Goal: Communication & Community: Answer question/provide support

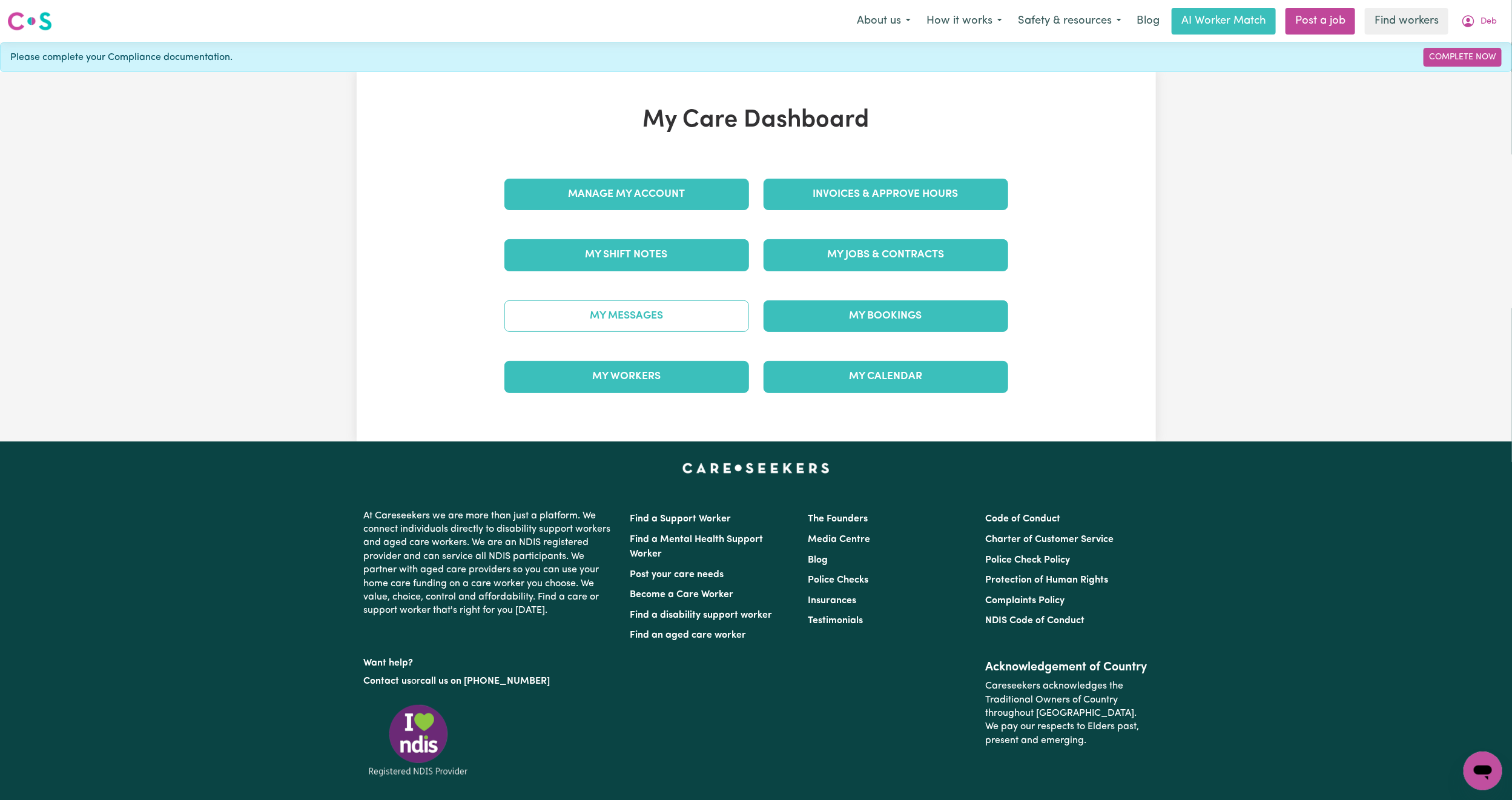
click at [670, 313] on link "My Messages" at bounding box center [626, 316] width 245 height 31
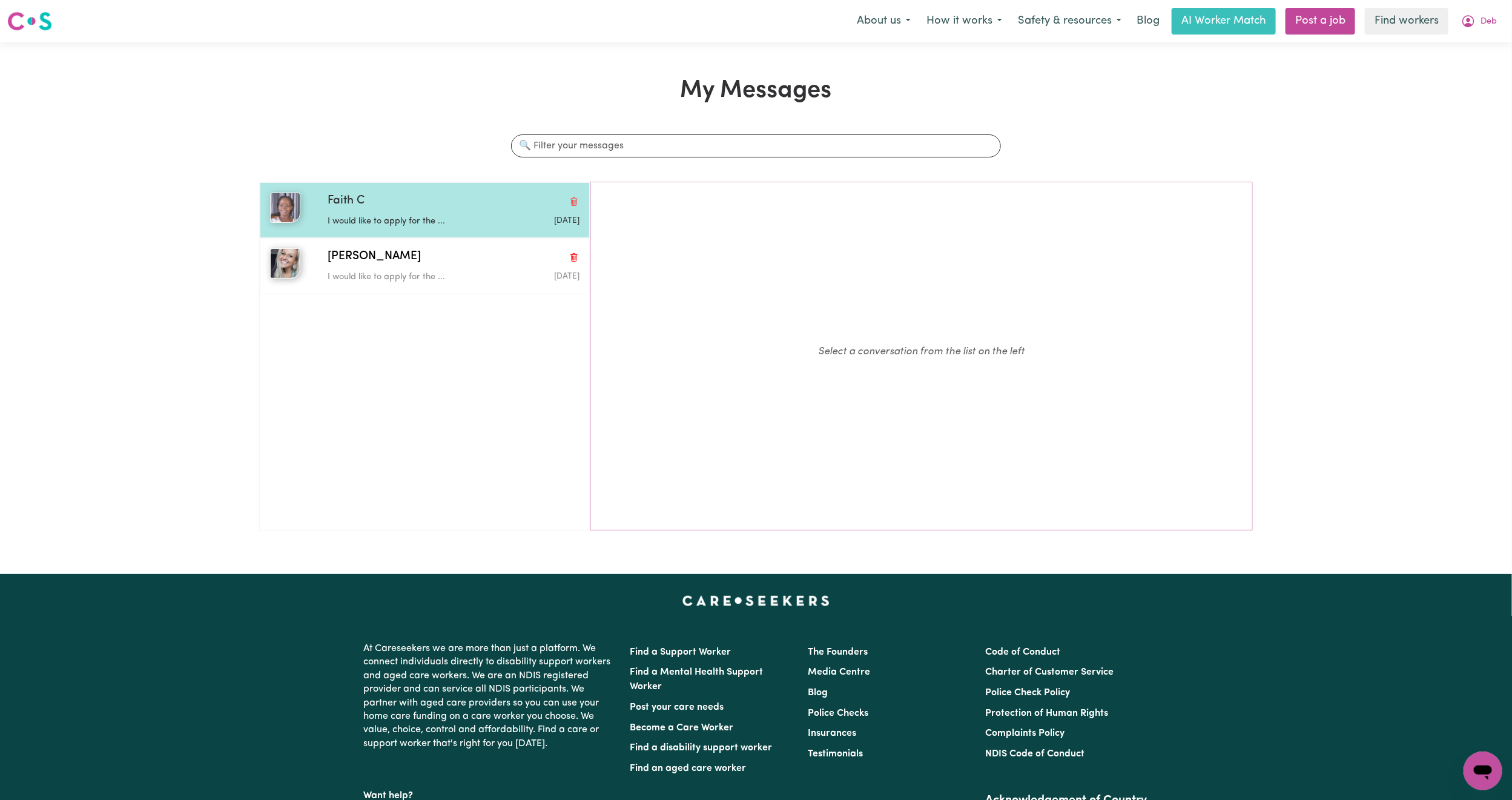
click at [420, 218] on p "I would like to apply for the ..." at bounding box center [411, 221] width 168 height 13
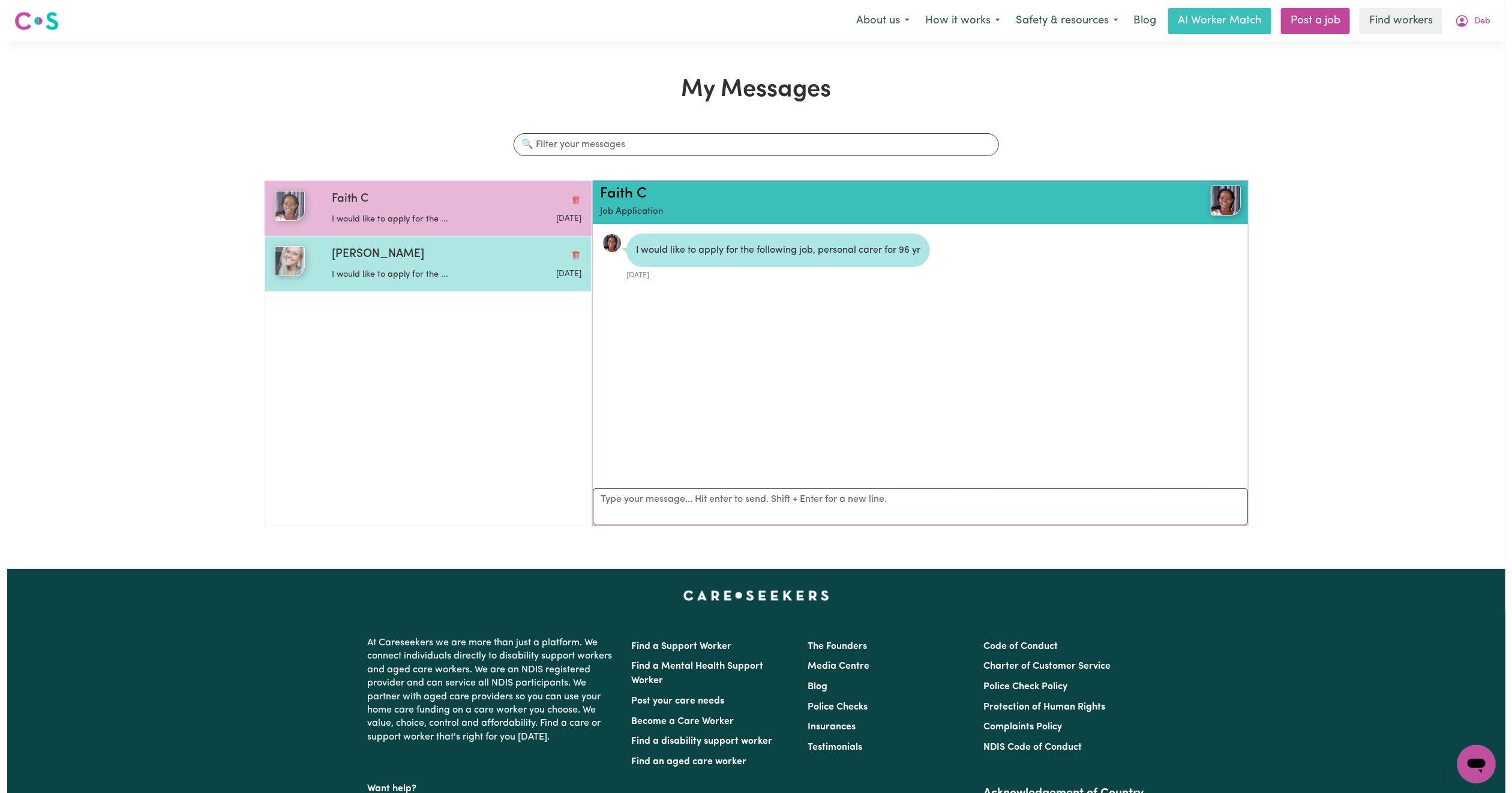
scroll to position [8, 0]
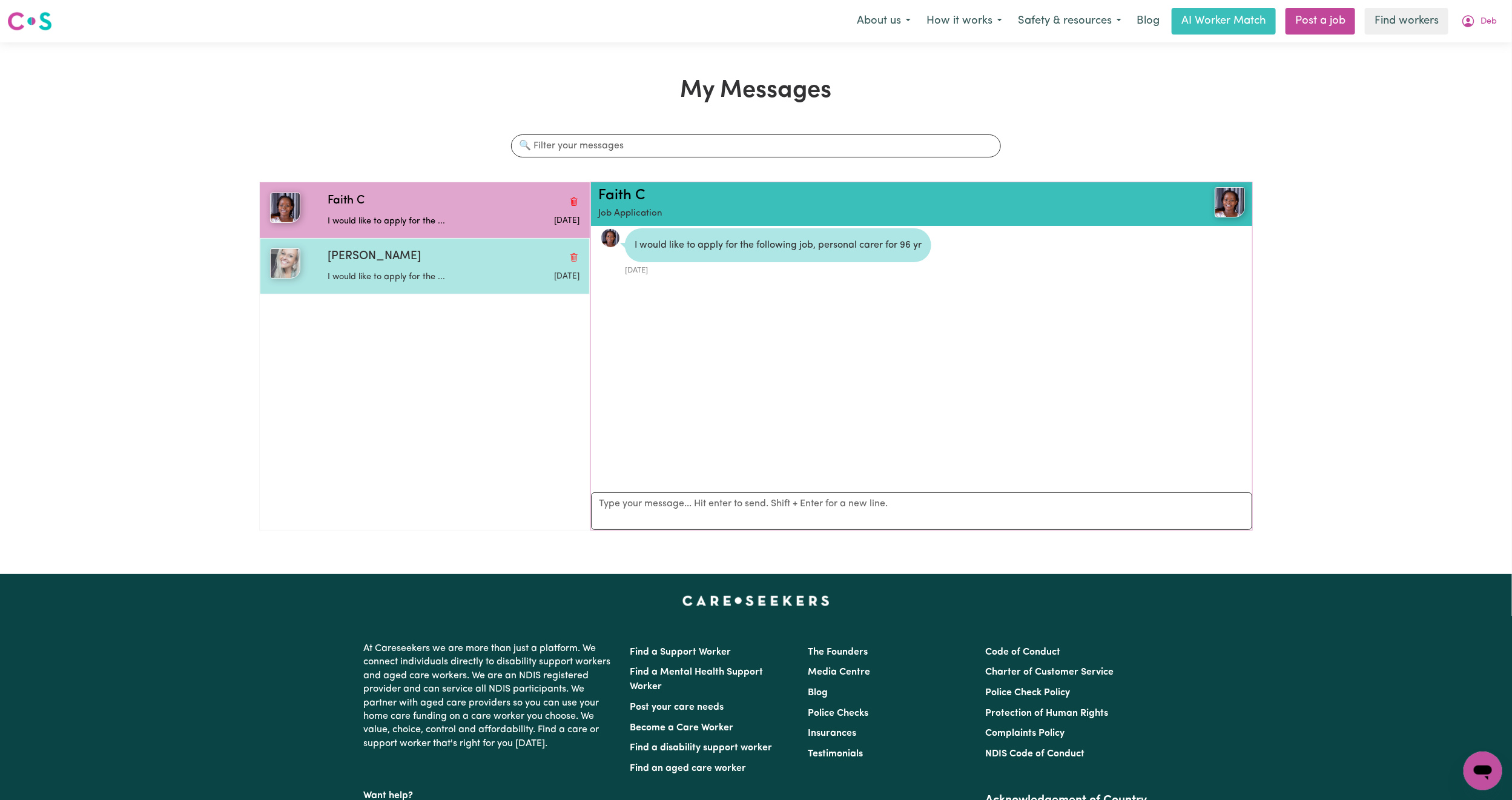
click at [454, 276] on p "I would like to apply for the ..." at bounding box center [411, 276] width 168 height 13
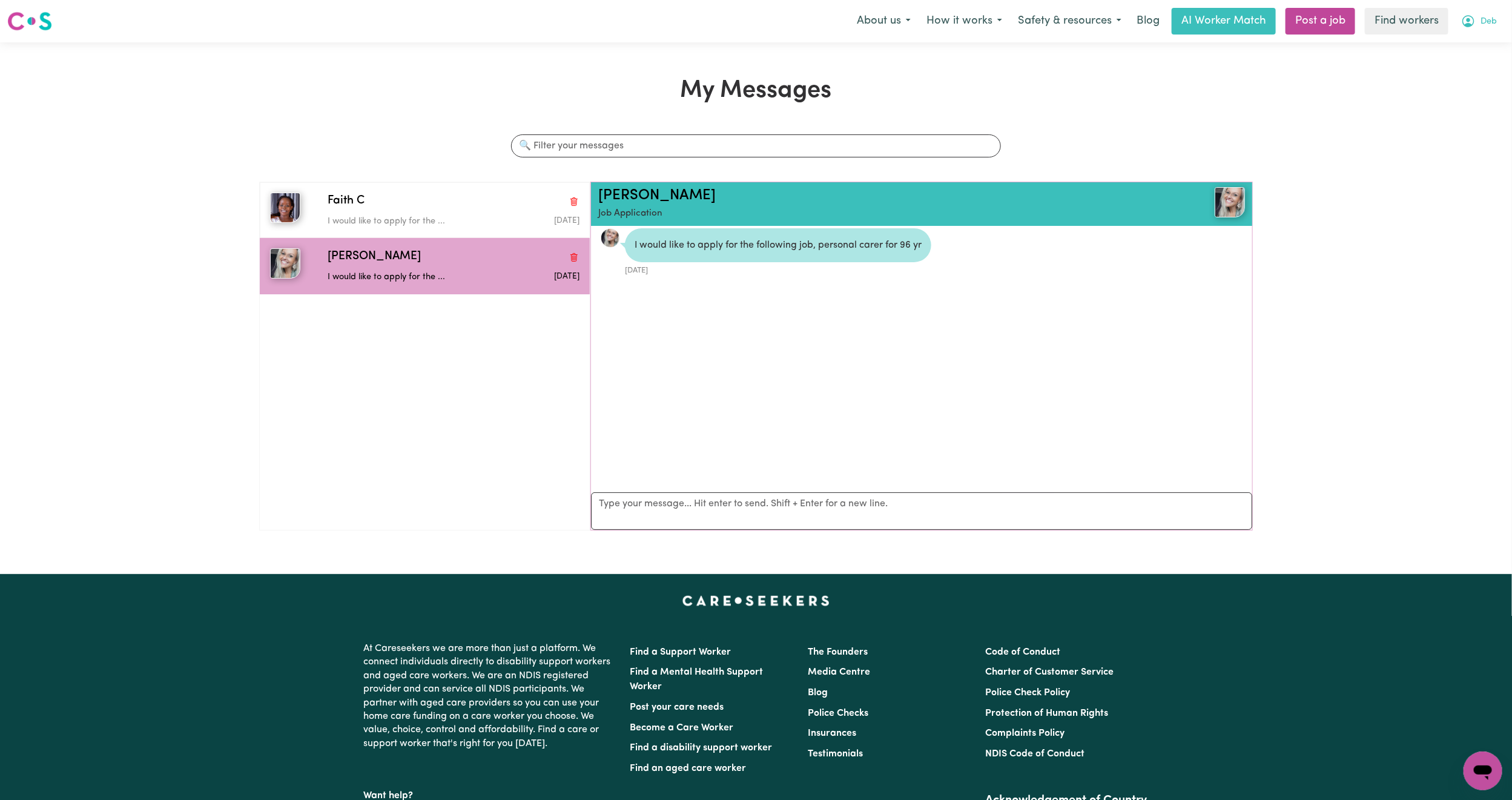
click at [1485, 16] on span "Deb" at bounding box center [1489, 22] width 16 height 13
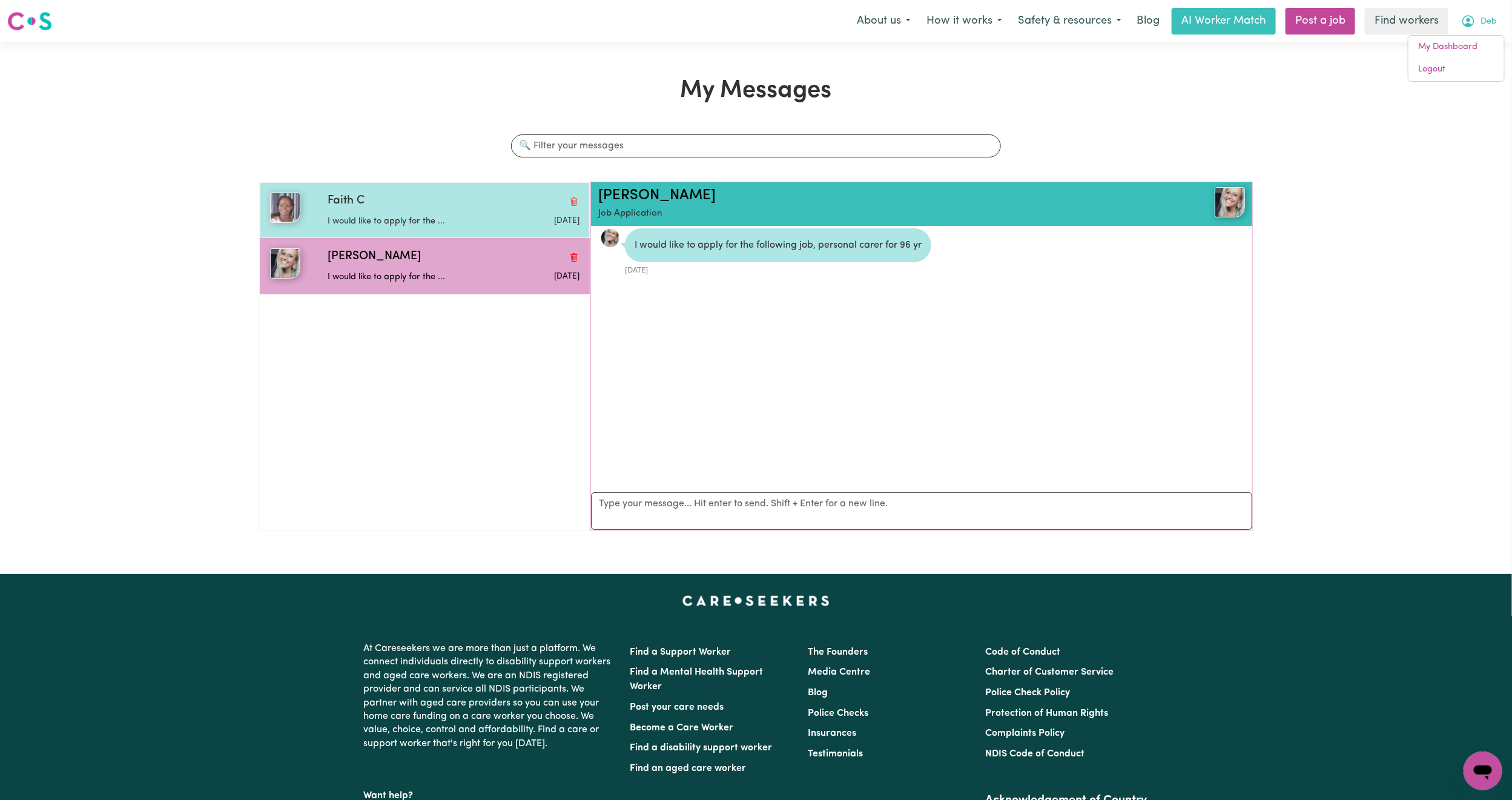
click at [446, 206] on div "Faith C" at bounding box center [454, 201] width 252 height 17
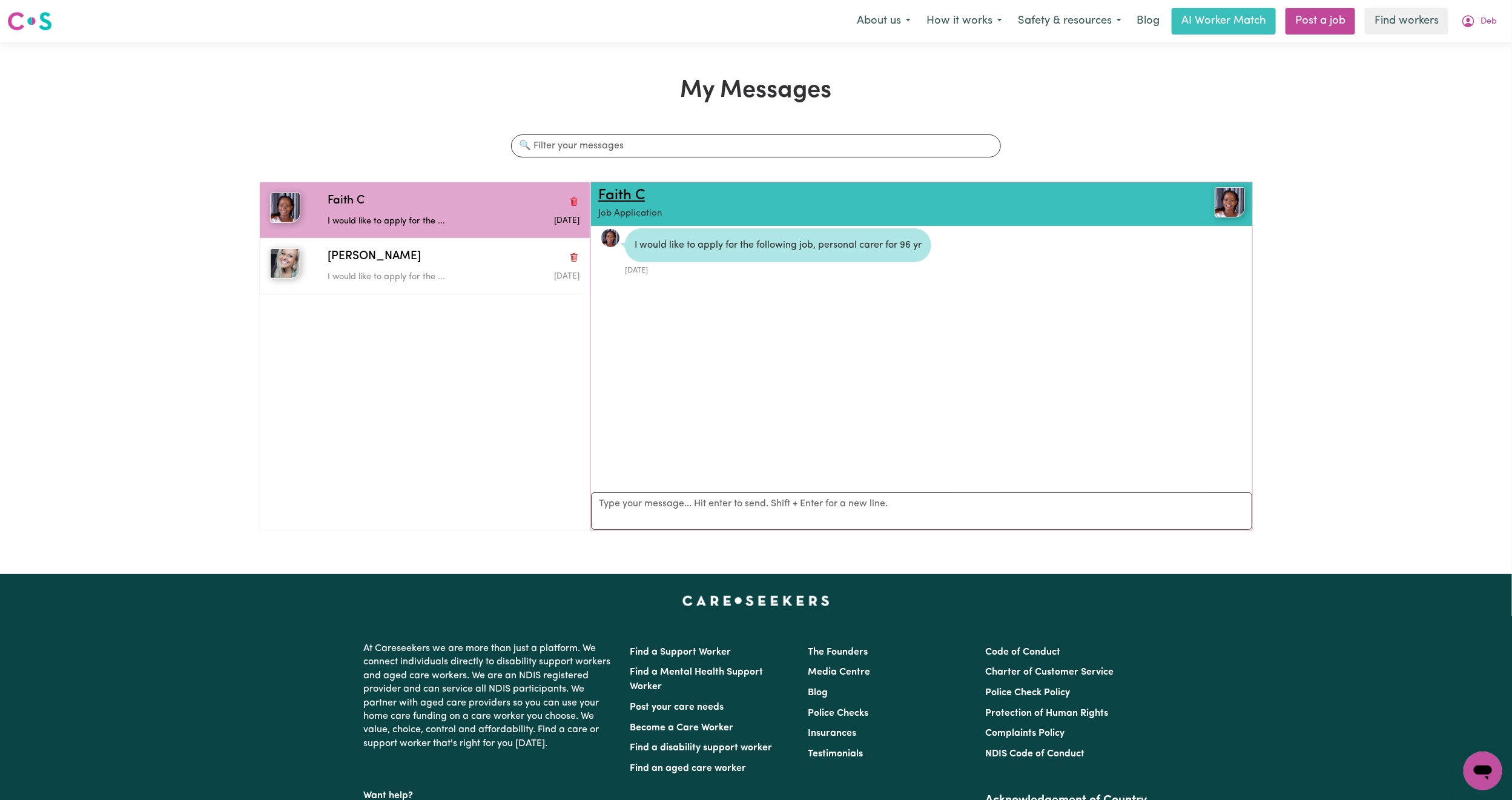
click at [631, 197] on link "Faith C" at bounding box center [622, 195] width 47 height 15
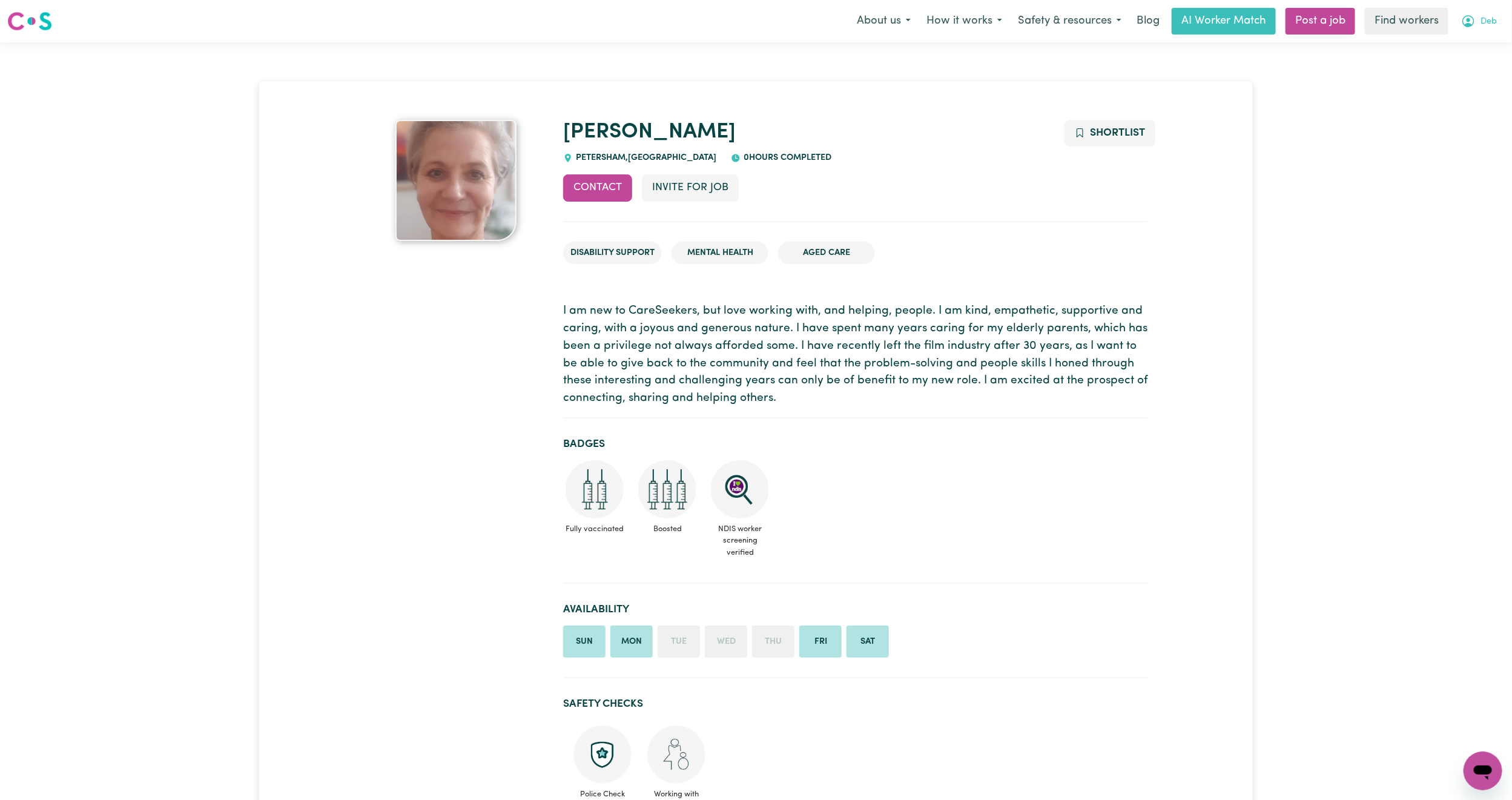
click at [1479, 17] on button "Deb" at bounding box center [1479, 21] width 52 height 25
click at [1452, 69] on link "Logout" at bounding box center [1456, 69] width 96 height 23
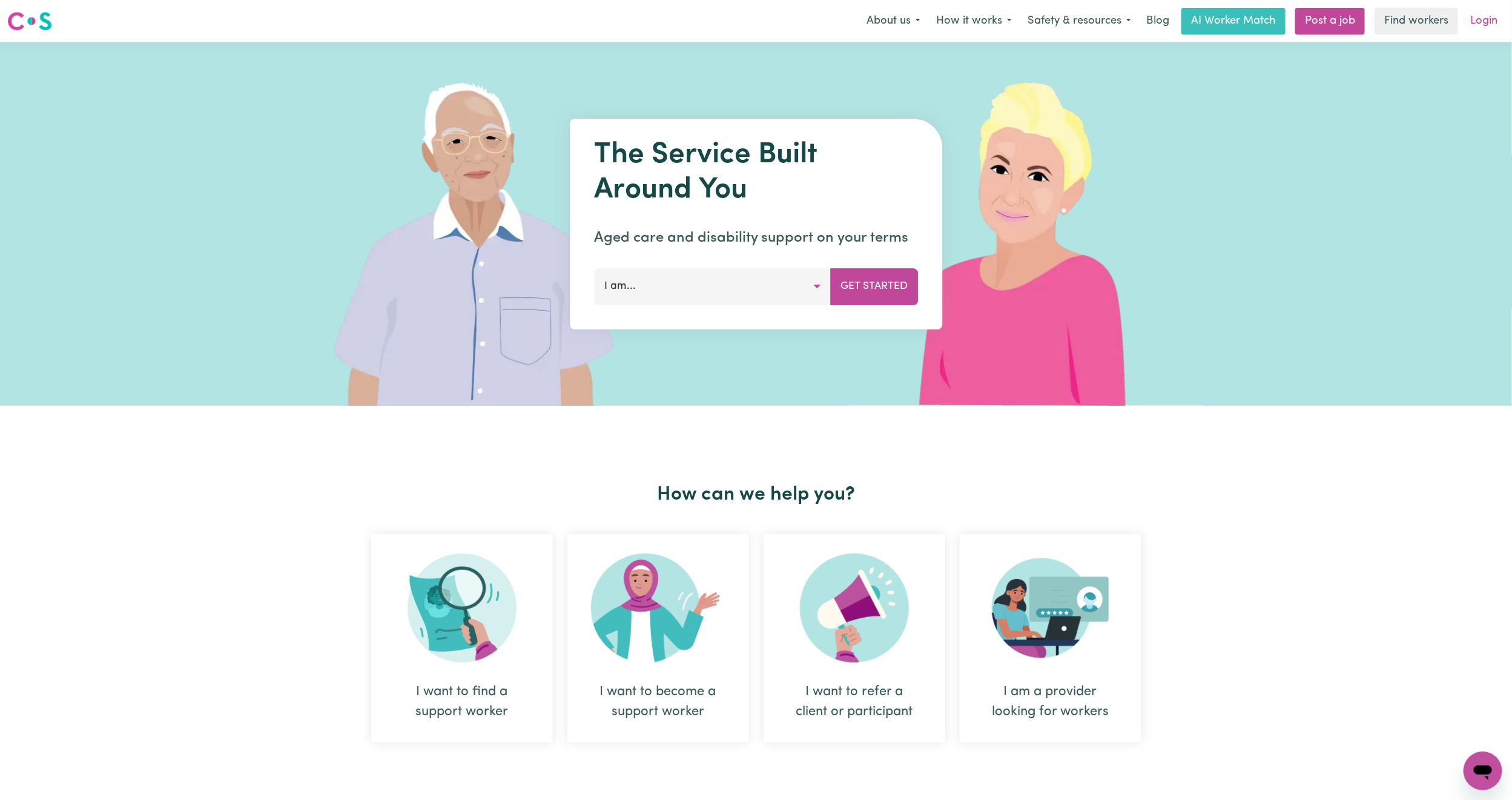
click at [1490, 11] on link "Login" at bounding box center [1484, 21] width 41 height 27
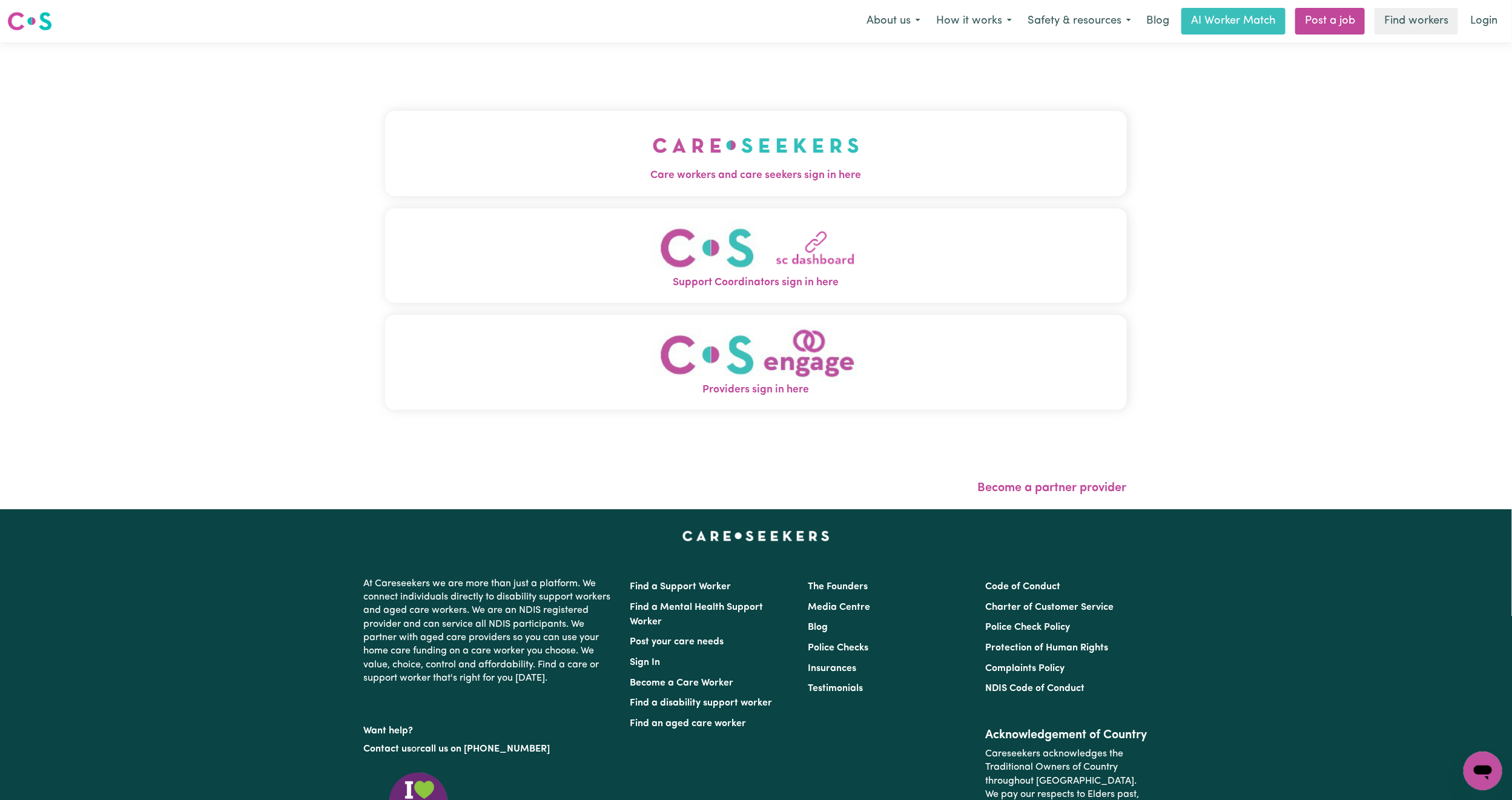
click at [599, 181] on span "Care workers and care seekers sign in here" at bounding box center [756, 175] width 742 height 16
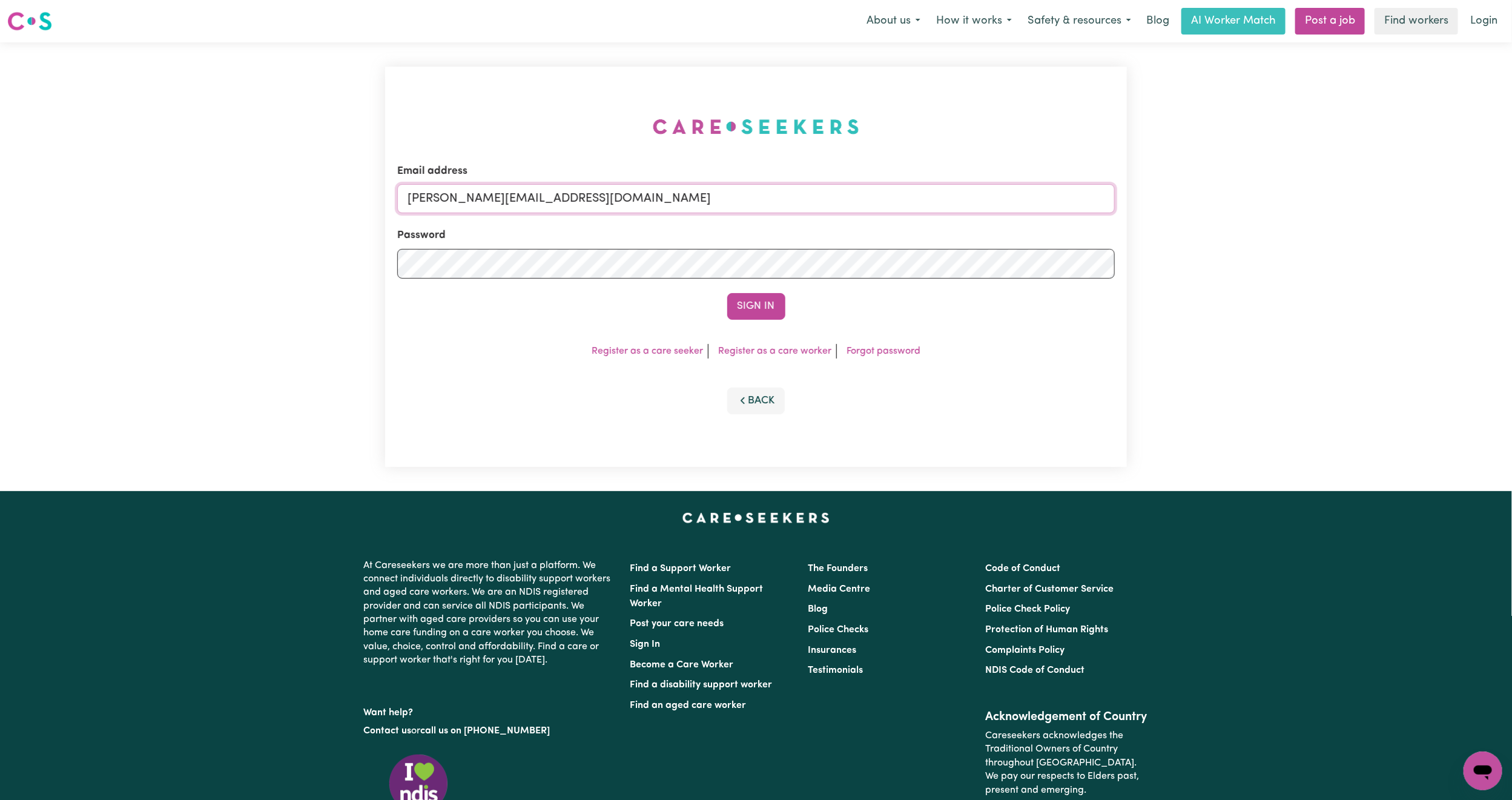
click at [556, 191] on input "mikayla+engage@careseekers.com.au" at bounding box center [756, 199] width 718 height 29
drag, startPoint x: 471, startPoint y: 197, endPoint x: 1032, endPoint y: 282, distance: 567.4
click at [1032, 282] on form "Email address superuser~mikayla@careseekers.com.au Password Sign In" at bounding box center [756, 241] width 718 height 156
type input "superuser~dothefunkychicken72@gmail.com"
click at [772, 315] on button "Sign In" at bounding box center [756, 306] width 58 height 27
